Goal: Information Seeking & Learning: Learn about a topic

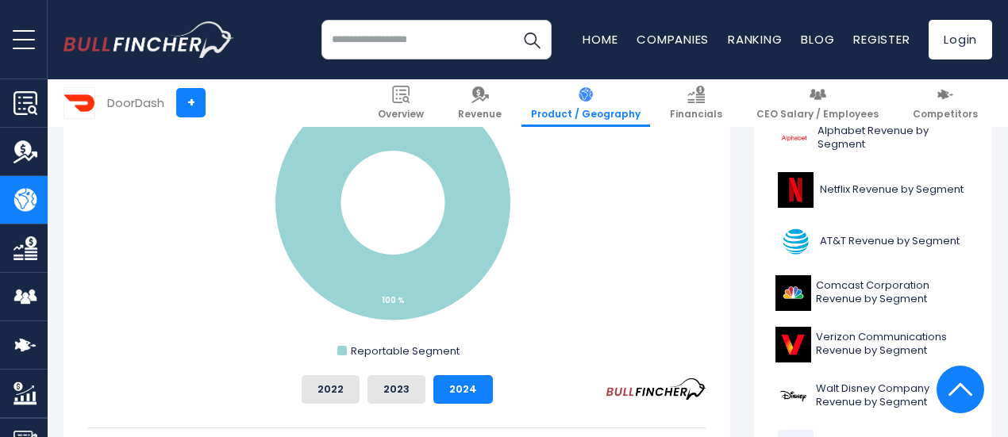
scroll to position [794, 0]
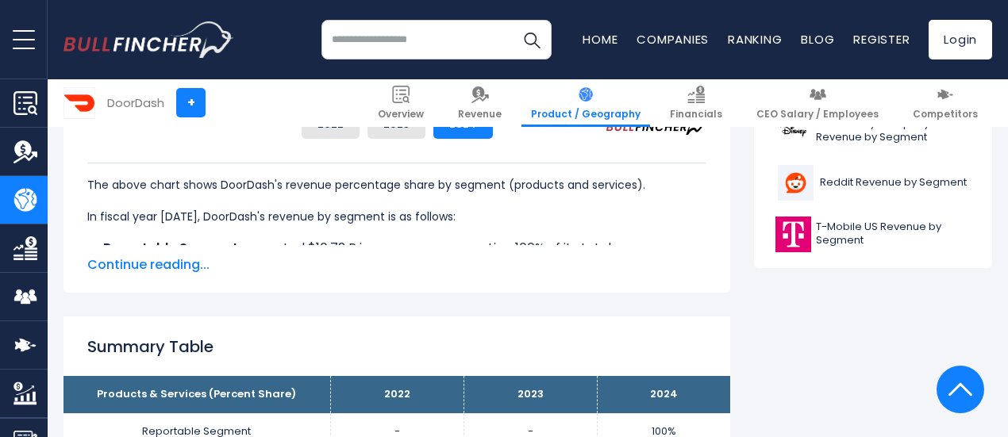
click at [117, 263] on span "Continue reading..." at bounding box center [396, 265] width 619 height 19
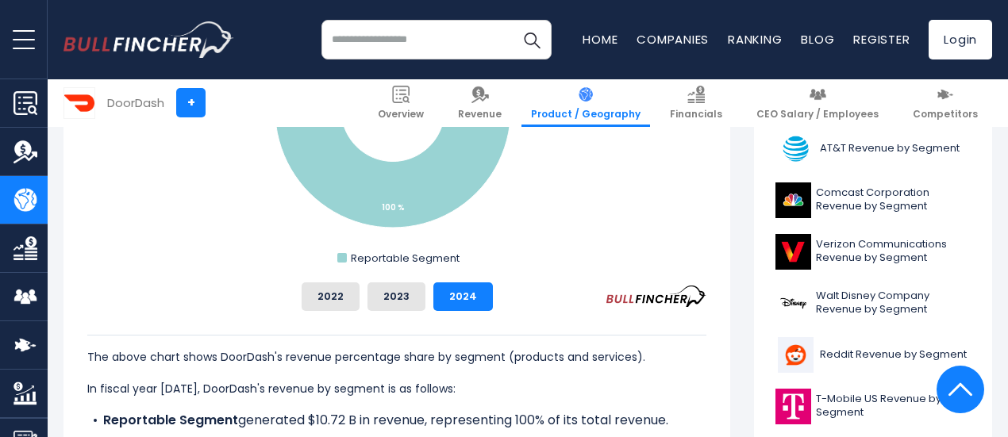
scroll to position [2, 0]
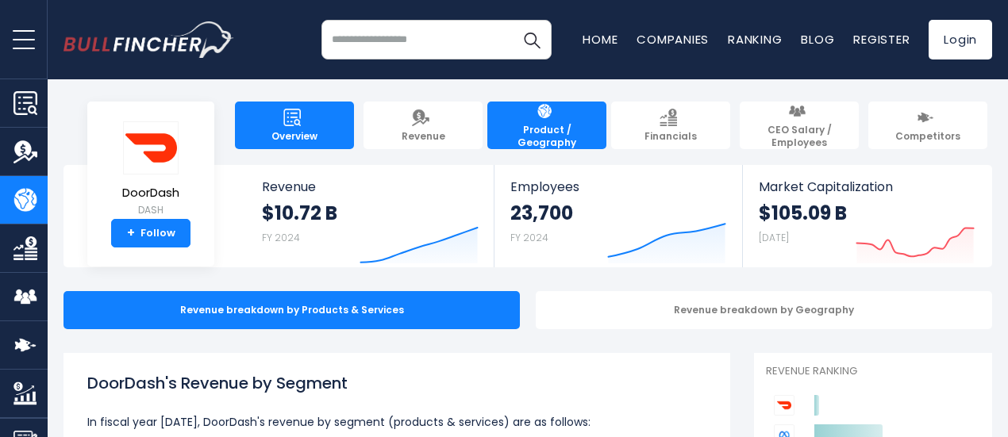
click at [279, 117] on link "Overview" at bounding box center [294, 126] width 119 height 48
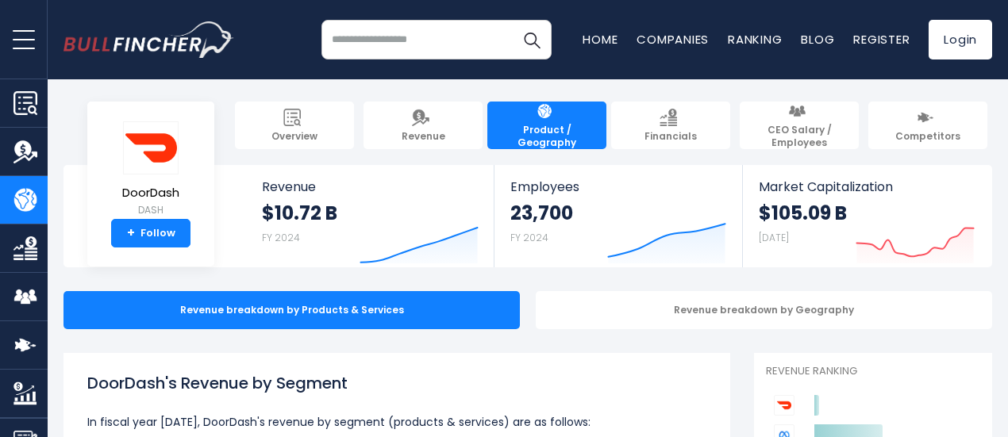
scroll to position [267, 0]
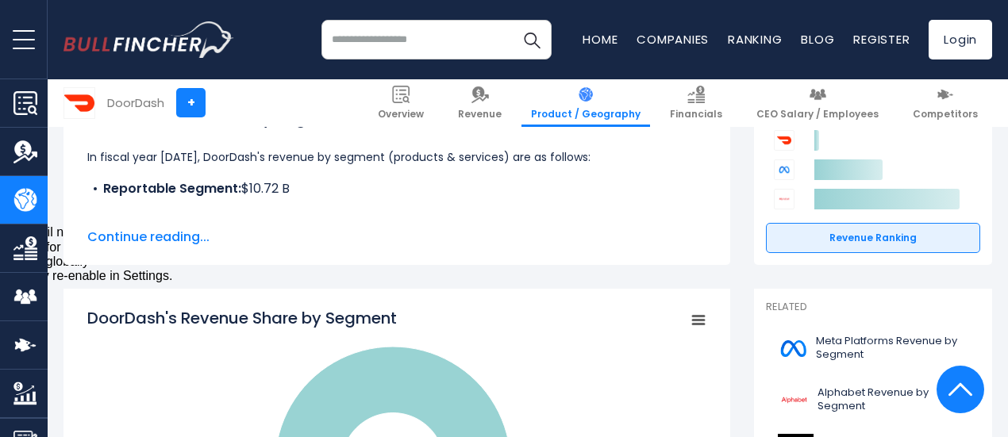
click at [108, 245] on span "Continue reading..." at bounding box center [396, 237] width 619 height 19
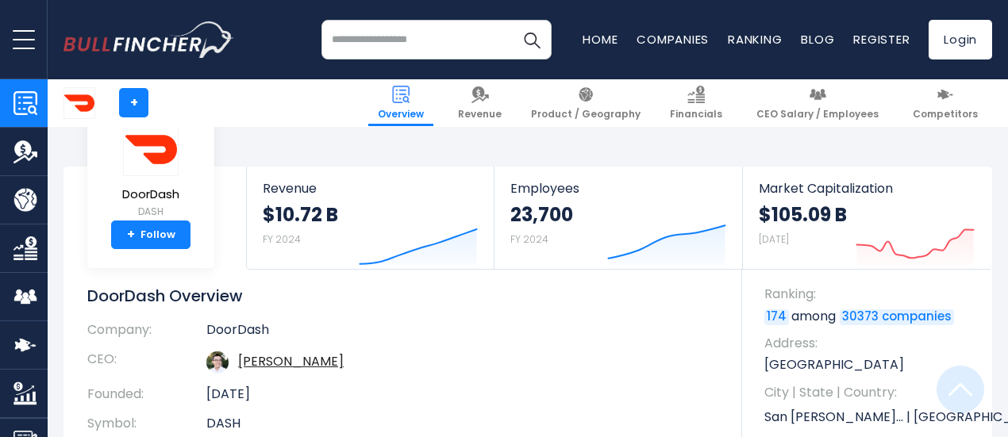
scroll to position [264, 0]
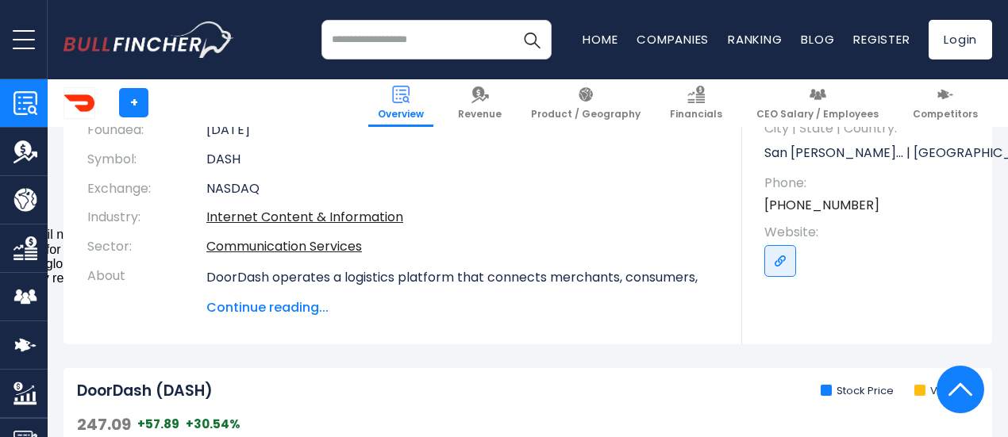
click at [251, 310] on span "Continue reading..." at bounding box center [462, 308] width 512 height 19
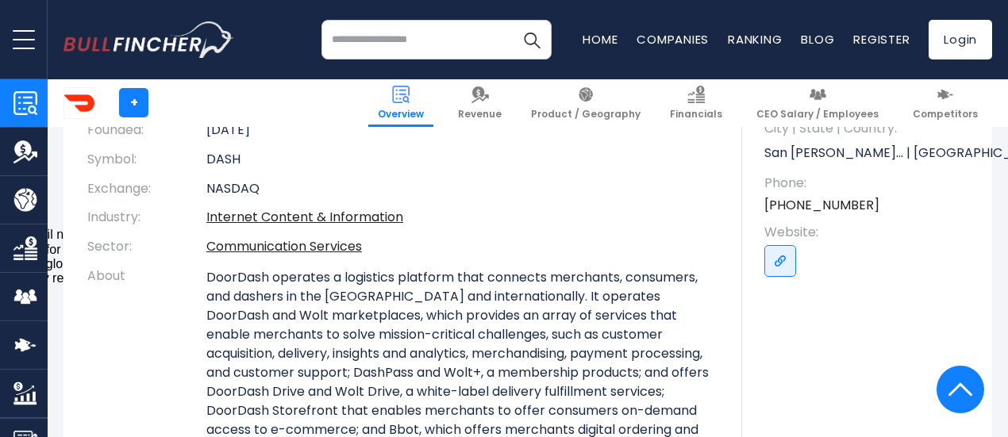
scroll to position [0, 0]
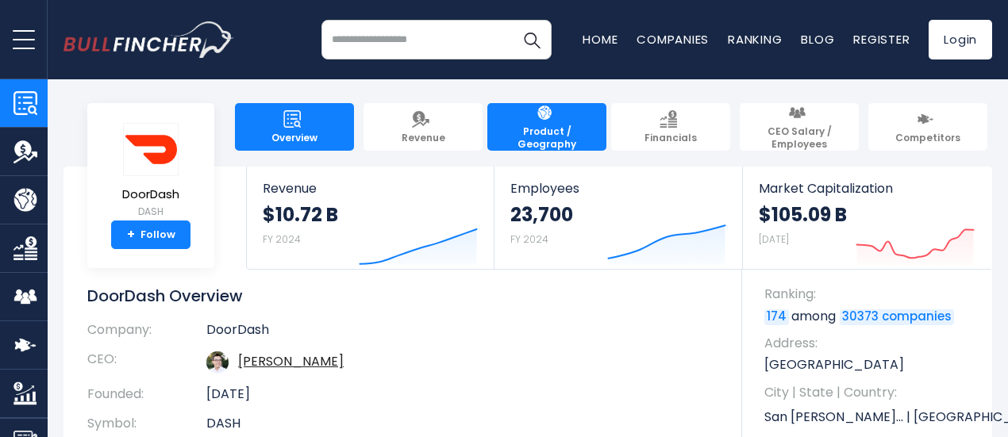
click at [528, 125] on span "Product / Geography" at bounding box center [546, 137] width 103 height 25
